Goal: Transaction & Acquisition: Purchase product/service

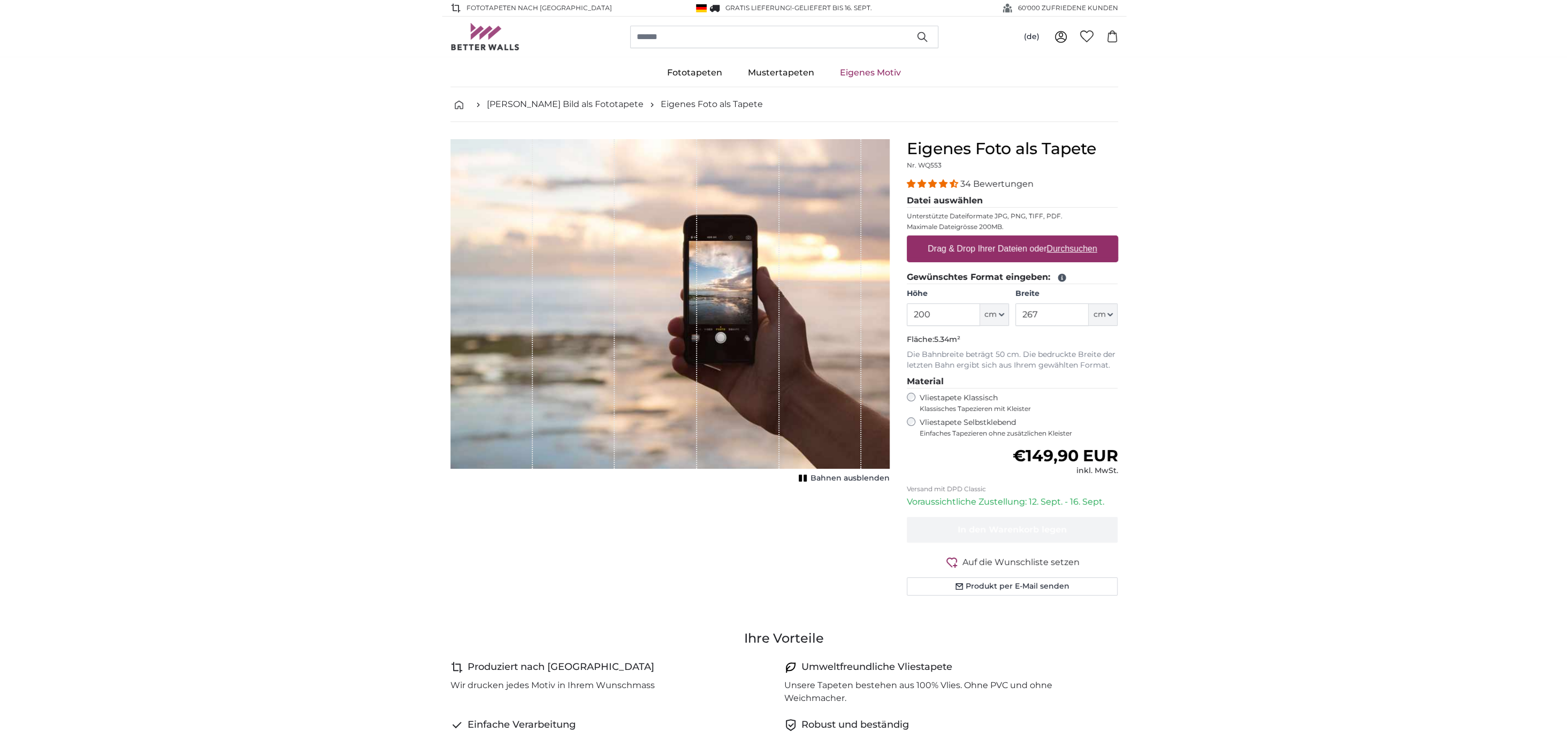
click at [987, 247] on label "Drag & Drop Ihrer Dateien oder Durchsuchen" at bounding box center [1013, 249] width 178 height 21
click at [987, 239] on input "Drag & Drop Ihrer Dateien oder Durchsuchen" at bounding box center [1013, 237] width 211 height 3
type input "**********"
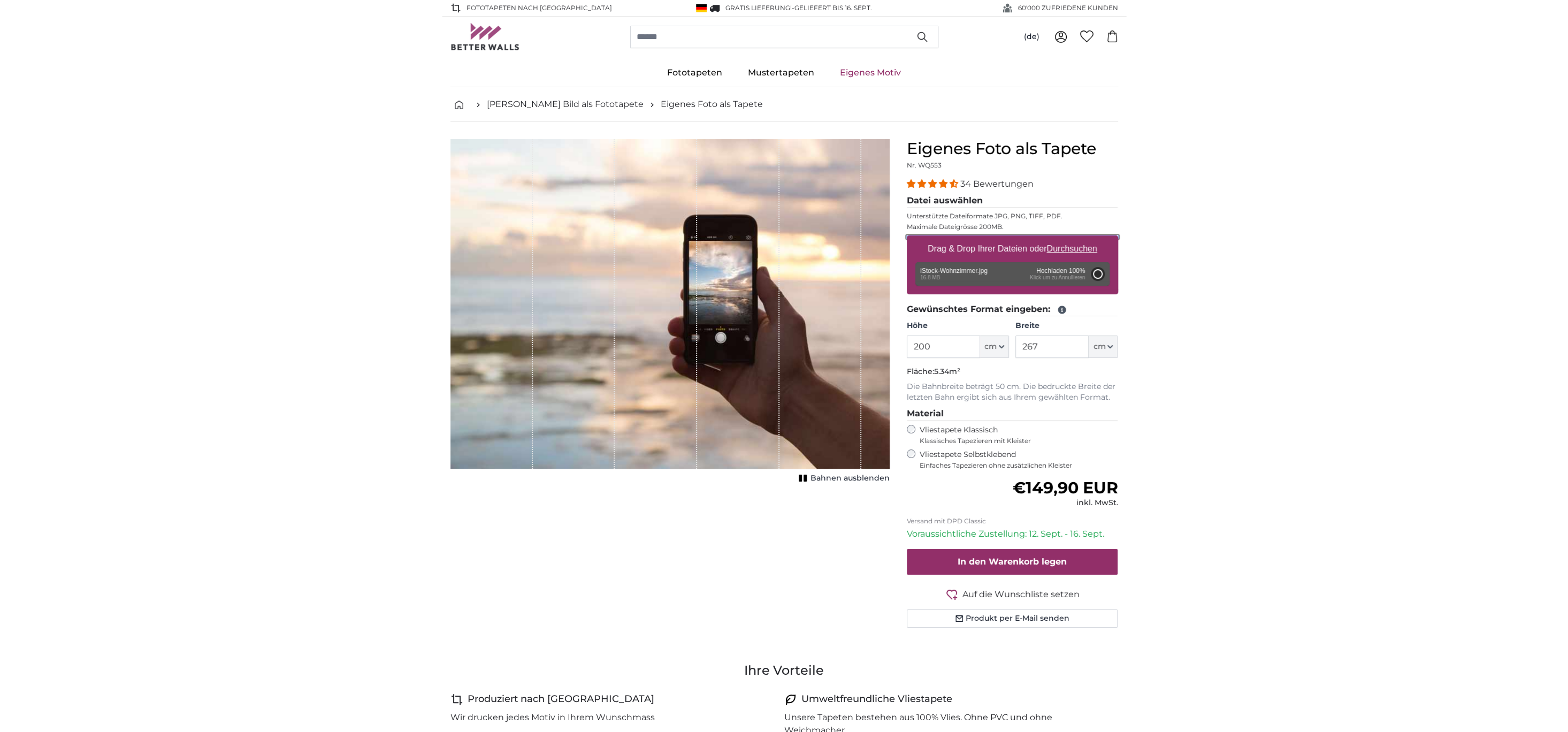
type input "332"
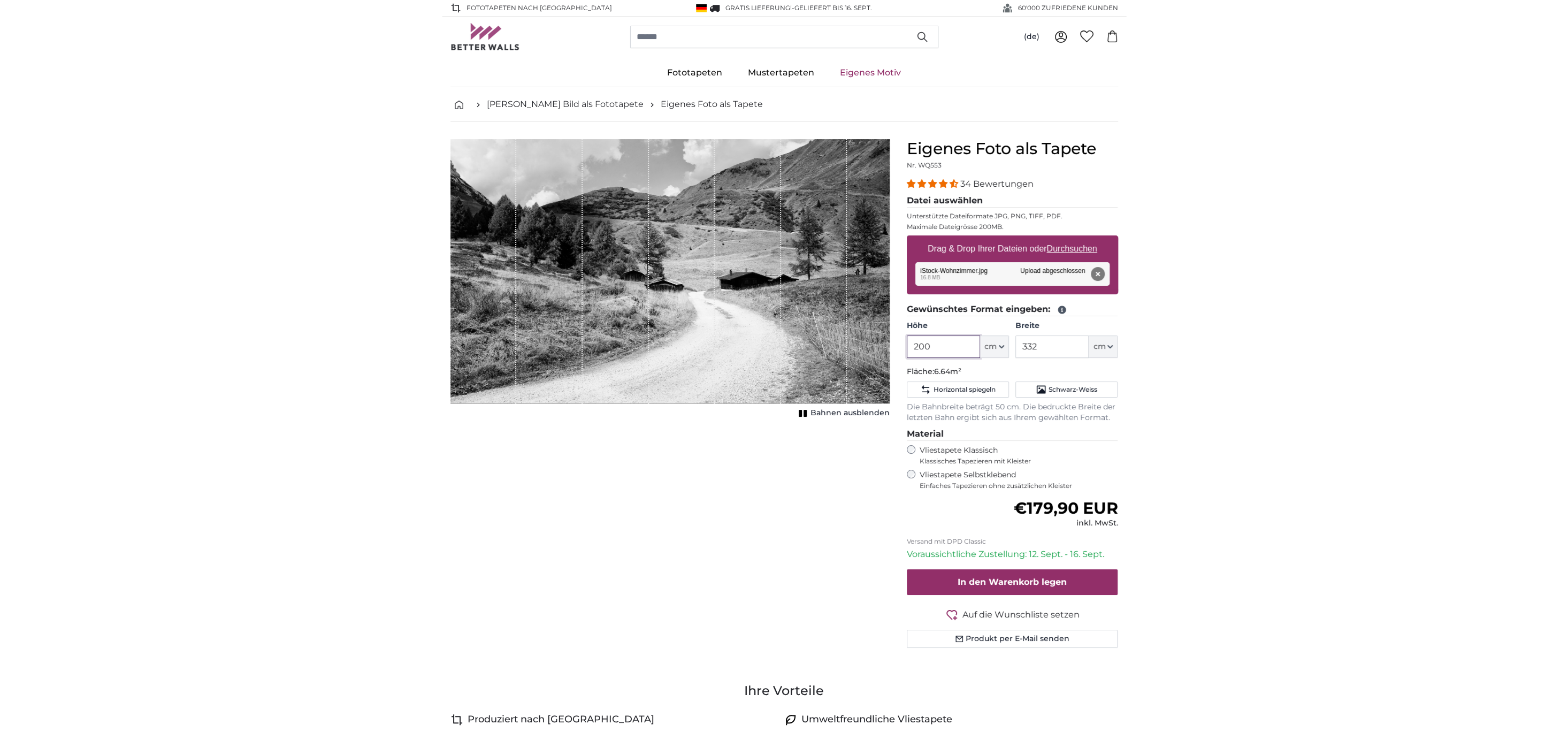
drag, startPoint x: 944, startPoint y: 345, endPoint x: 810, endPoint y: 340, distance: 134.1
click at [810, 340] on product-detail "Abbrechen Bild zuschneiden Bahnen ausblenden Eigenes Foto als Tapete Nr. WQ553 …" at bounding box center [784, 397] width 685 height 551
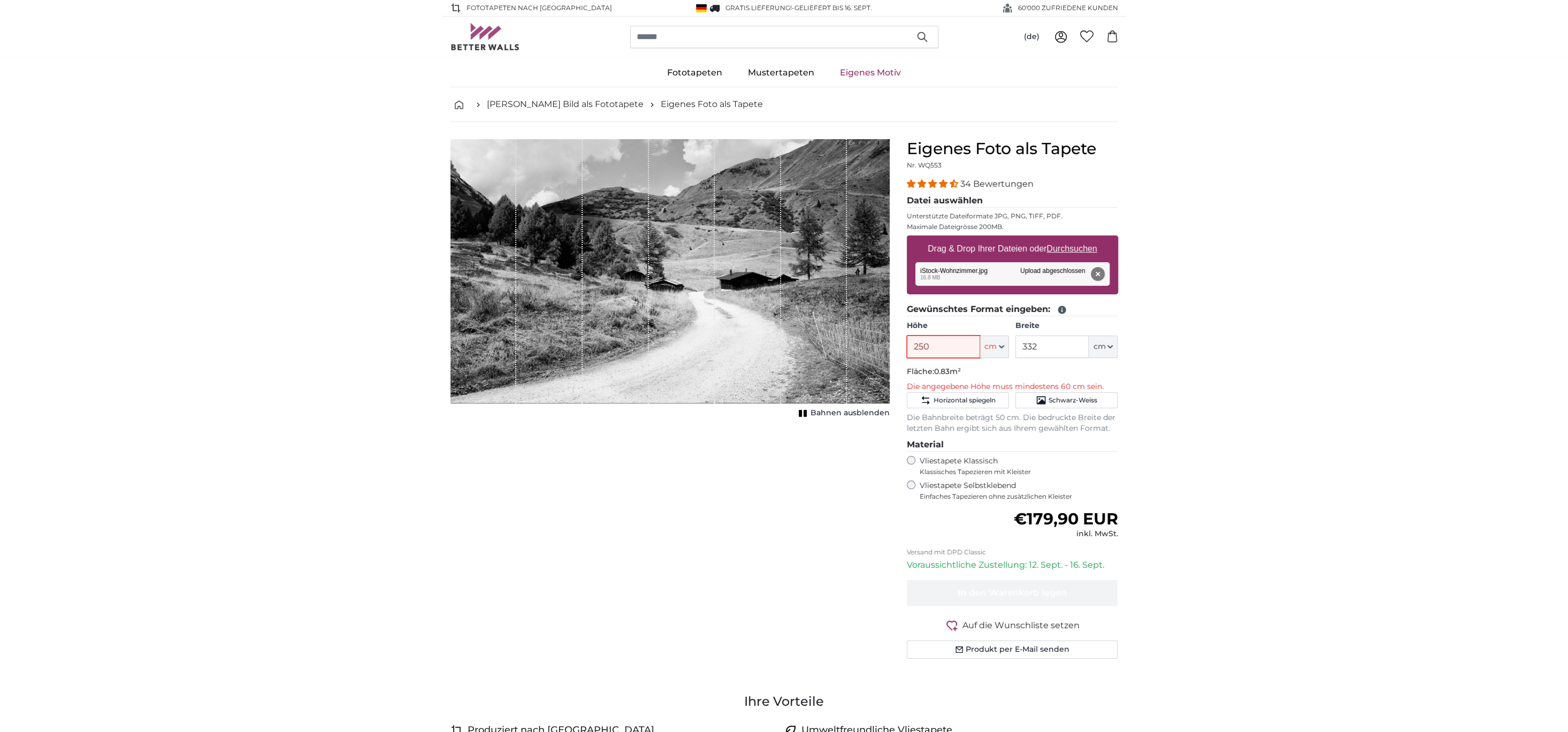
type input "250"
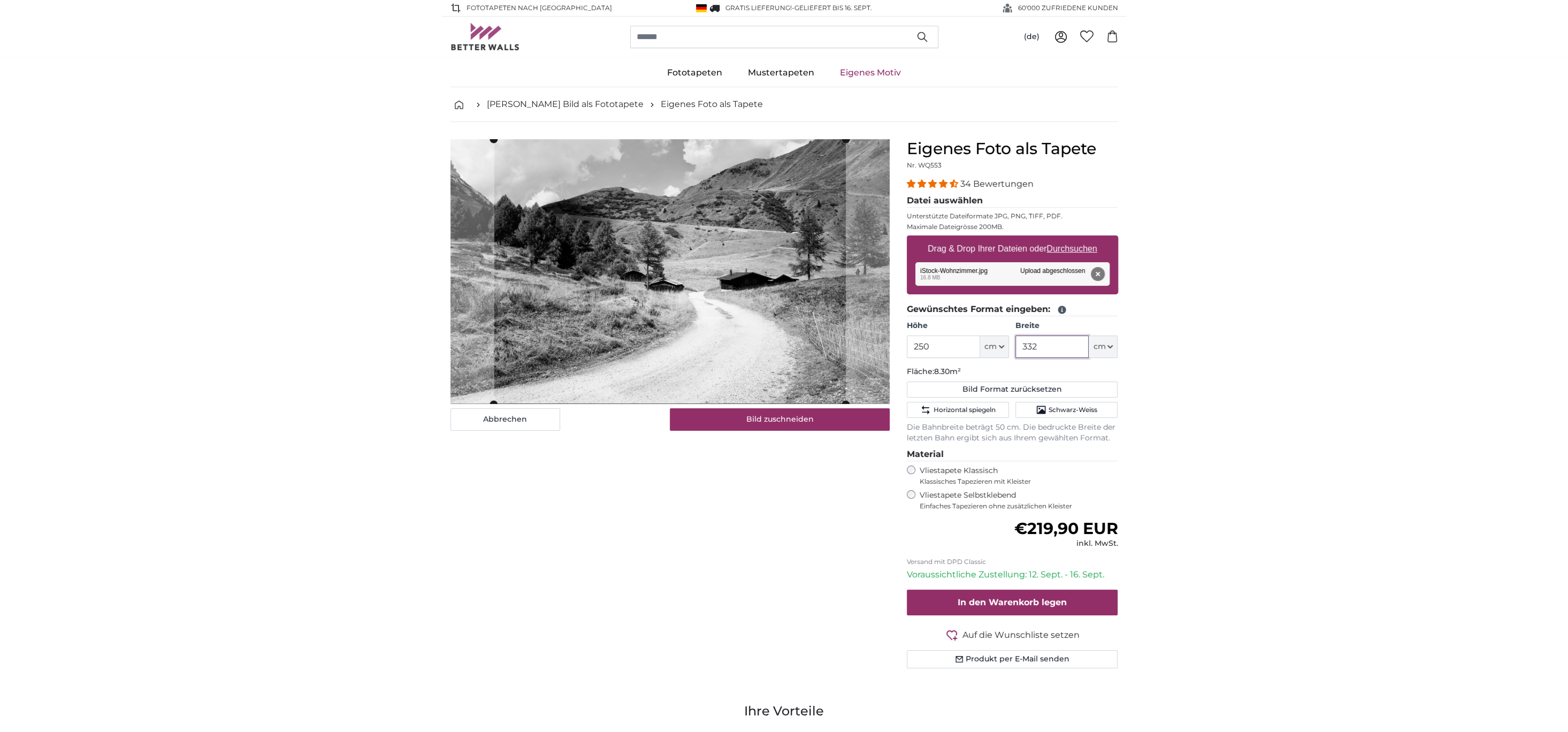
drag, startPoint x: 1053, startPoint y: 348, endPoint x: 1003, endPoint y: 345, distance: 50.1
click at [1003, 345] on div "Höhe 250 ft cm Centimeter (cm) Inches (inch) Feet (ft. in.) Breite 332 ft cm Ce…" at bounding box center [1013, 339] width 211 height 37
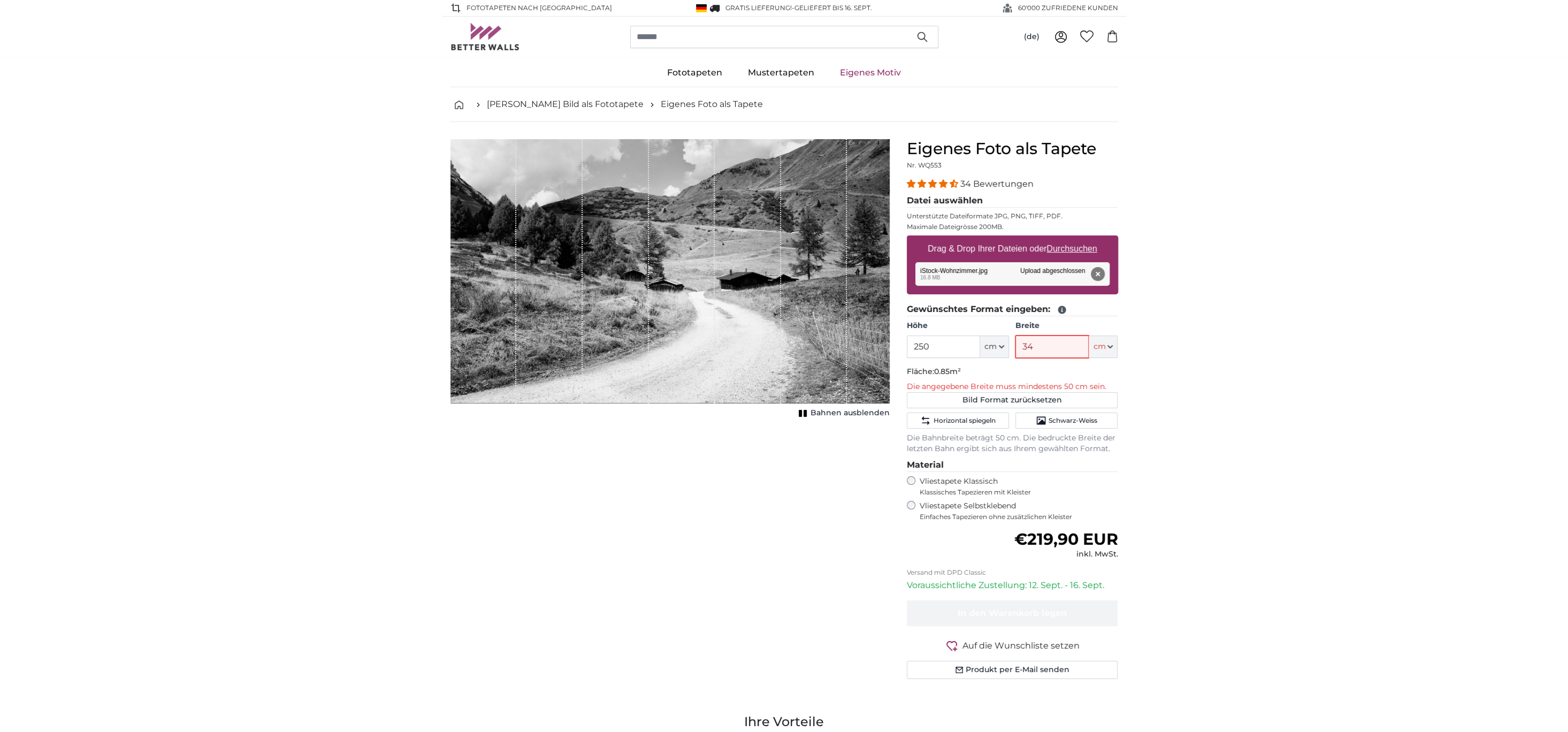
type input "340"
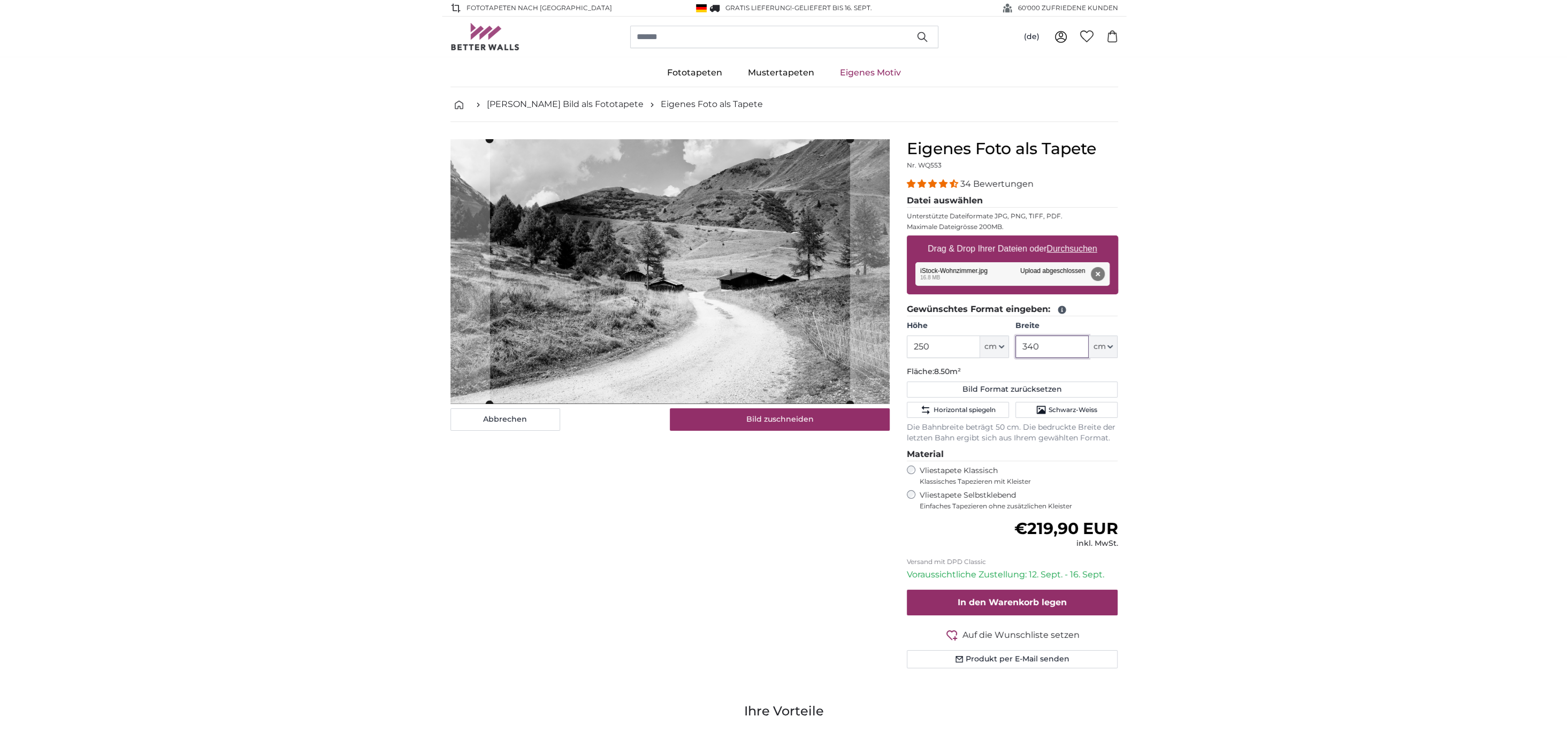
type input "340"
click at [1097, 276] on button "Entfernen" at bounding box center [1097, 273] width 14 height 14
type input "200"
type input "332"
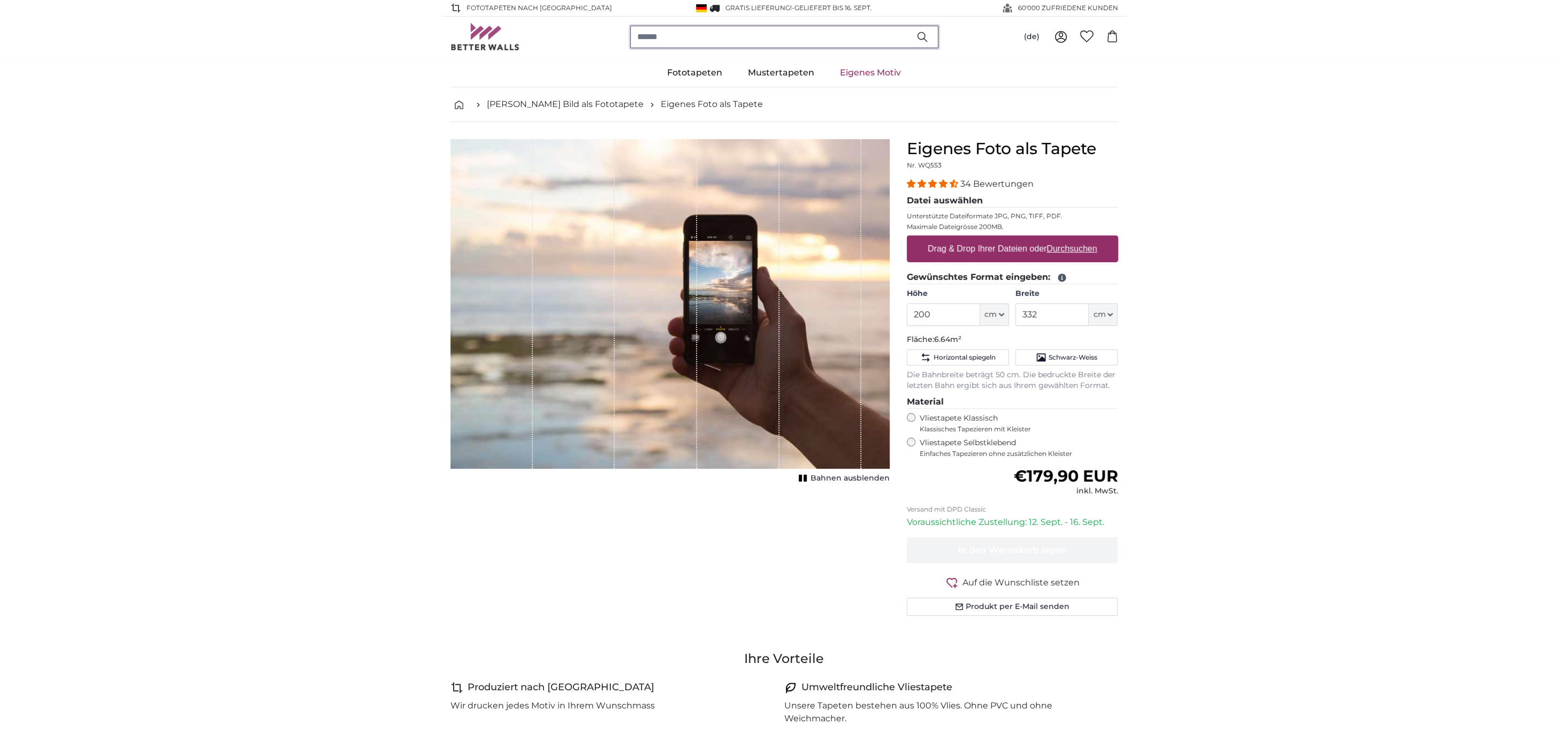
click at [689, 44] on input "search" at bounding box center [784, 37] width 308 height 23
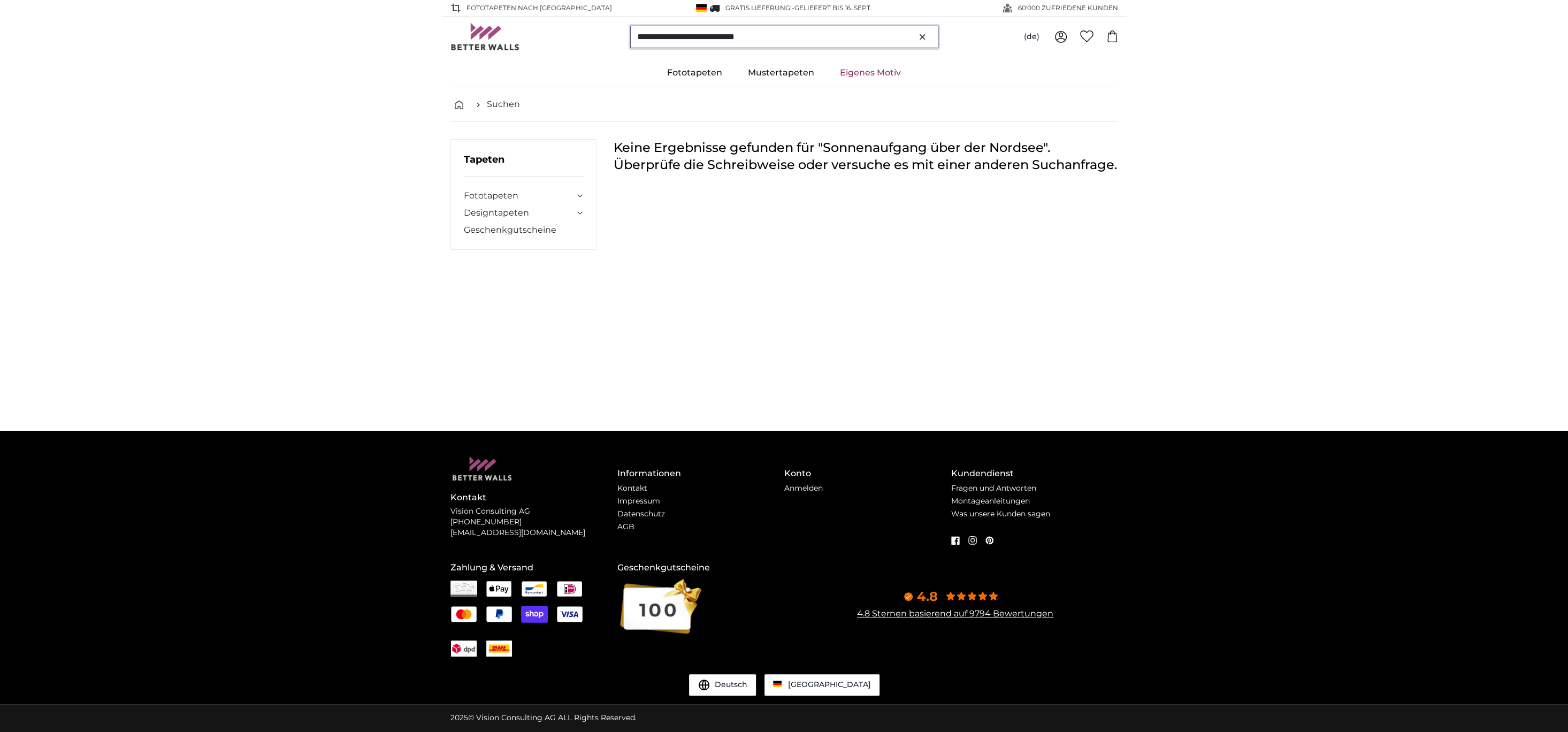
type input "**********"
